Goal: Find specific page/section

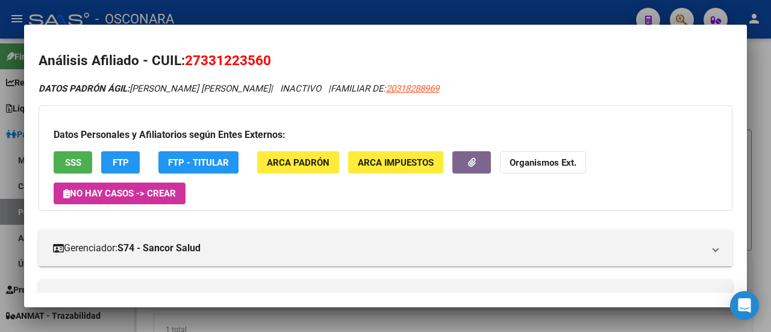
scroll to position [602, 0]
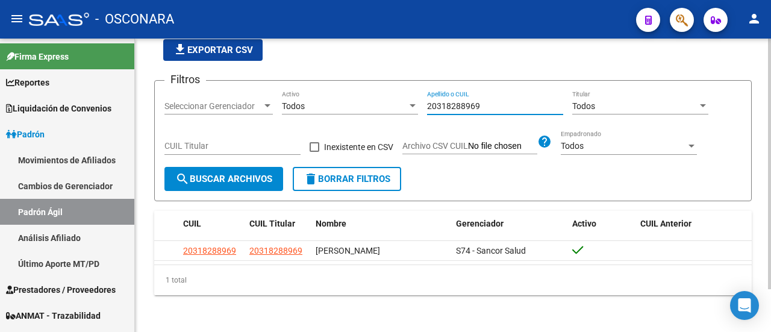
drag, startPoint x: 489, startPoint y: 105, endPoint x: 383, endPoint y: 104, distance: 106.0
click at [383, 104] on div "Filtros Seleccionar Gerenciador Seleccionar Gerenciador Todos Activo 2031828896…" at bounding box center [452, 128] width 577 height 76
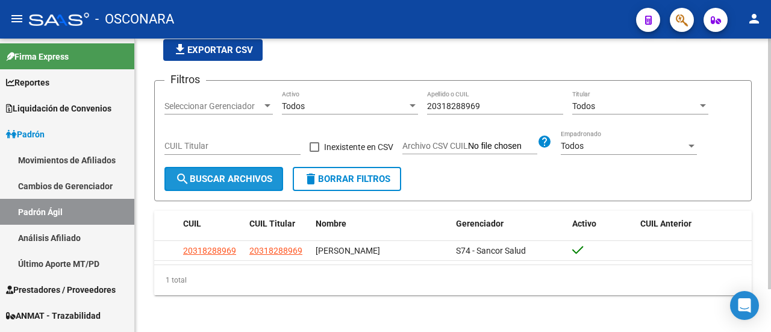
click at [247, 167] on button "search Buscar Archivos" at bounding box center [223, 179] width 119 height 24
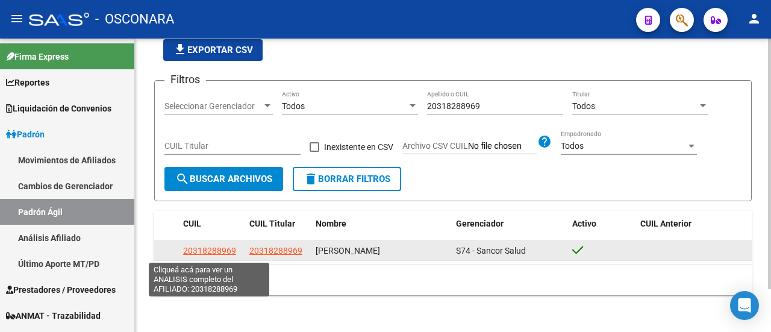
click at [212, 254] on span "20318288969" at bounding box center [209, 251] width 53 height 10
type textarea "20318288969"
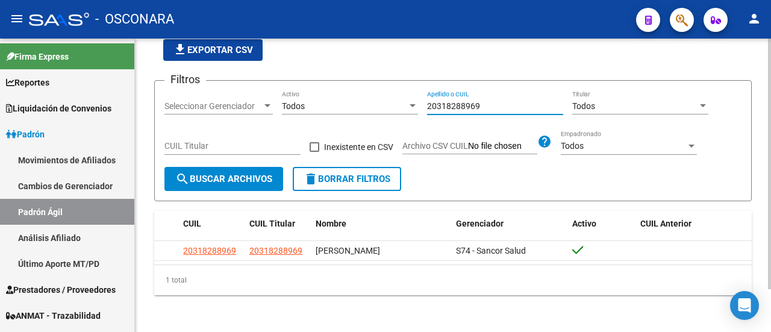
drag, startPoint x: 493, startPoint y: 103, endPoint x: 401, endPoint y: 93, distance: 92.6
click at [401, 93] on div "Filtros Seleccionar Gerenciador Seleccionar Gerenciador Todos Activo 2031828896…" at bounding box center [452, 128] width 577 height 76
paste input "406957951"
type input "20406957951"
click at [236, 180] on span "search Buscar Archivos" at bounding box center [223, 178] width 97 height 11
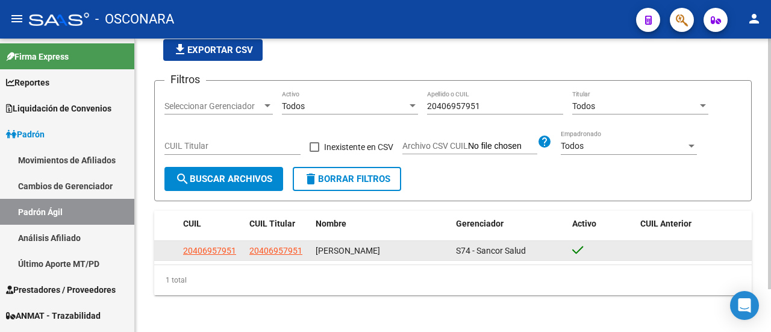
click at [237, 244] on div "20406957951" at bounding box center [211, 251] width 57 height 14
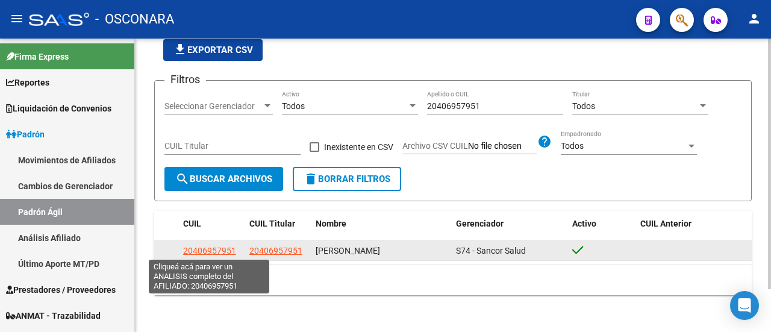
click at [226, 244] on app-link-go-to "20406957951" at bounding box center [209, 251] width 53 height 14
click at [226, 250] on span "20406957951" at bounding box center [209, 251] width 53 height 10
type textarea "20406957951"
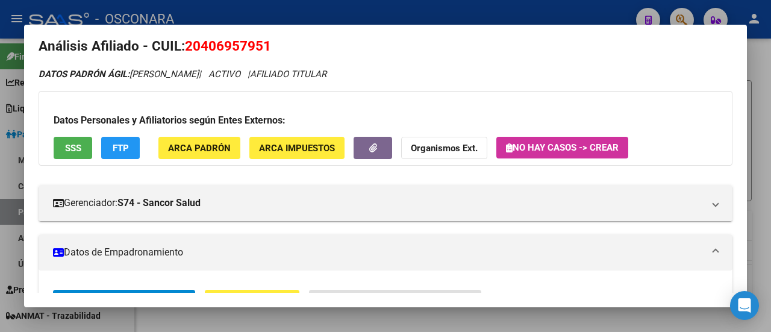
scroll to position [0, 0]
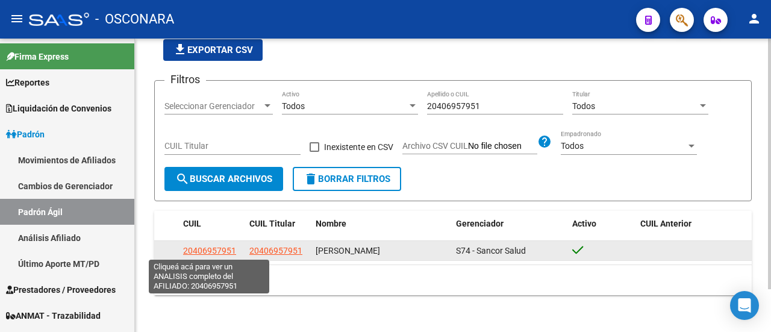
click at [201, 249] on span "20406957951" at bounding box center [209, 251] width 53 height 10
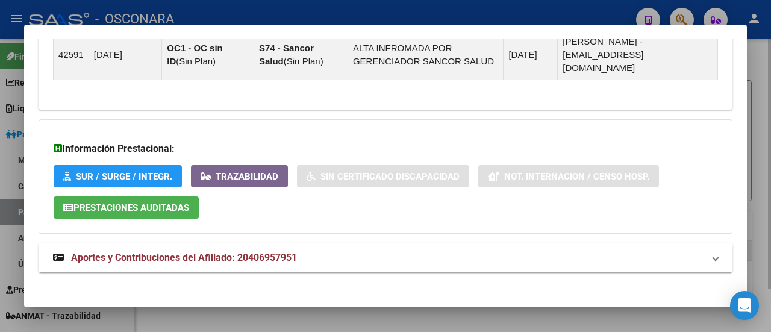
scroll to position [818, 0]
